Goal: Obtain resource: Obtain resource

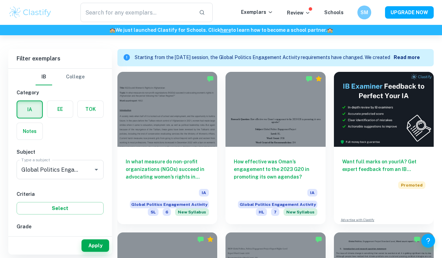
scroll to position [192, 0]
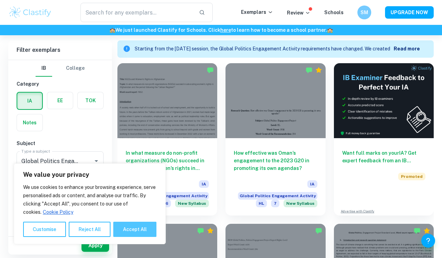
click at [127, 233] on button "Accept All" at bounding box center [134, 229] width 43 height 15
checkbox input "true"
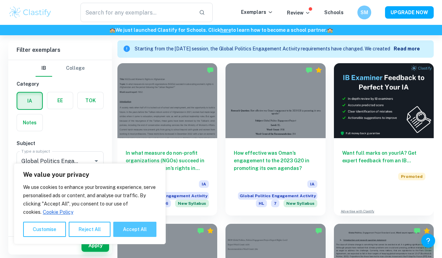
checkbox input "true"
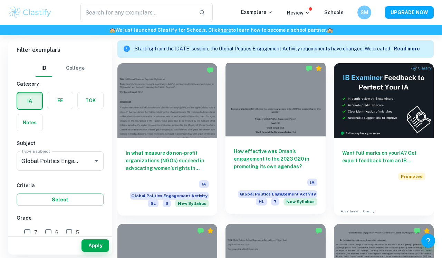
click at [246, 152] on h6 "How effective was Oman’s engagement to the 2023 G20 in promoting its own agenda…" at bounding box center [275, 159] width 83 height 23
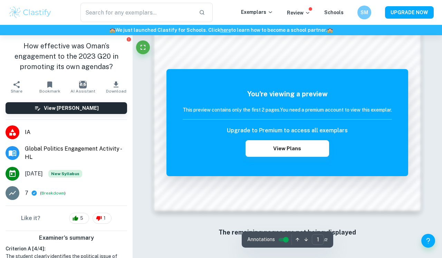
scroll to position [522, 0]
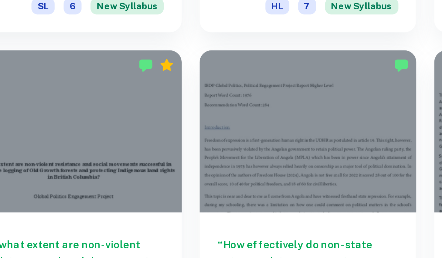
scroll to position [373, 0]
